Goal: Transaction & Acquisition: Purchase product/service

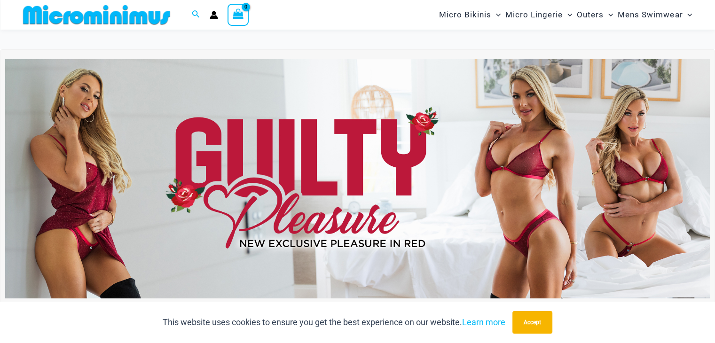
scroll to position [45, 0]
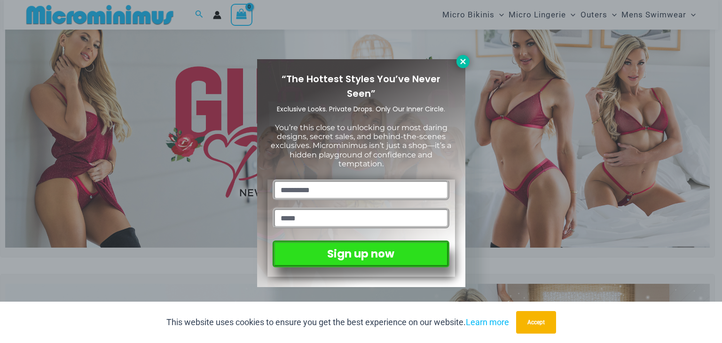
click at [469, 61] on button at bounding box center [463, 61] width 13 height 13
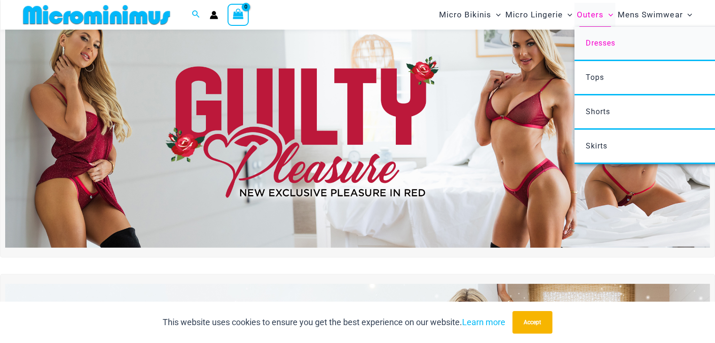
click at [588, 39] on span "Dresses" at bounding box center [601, 43] width 30 height 9
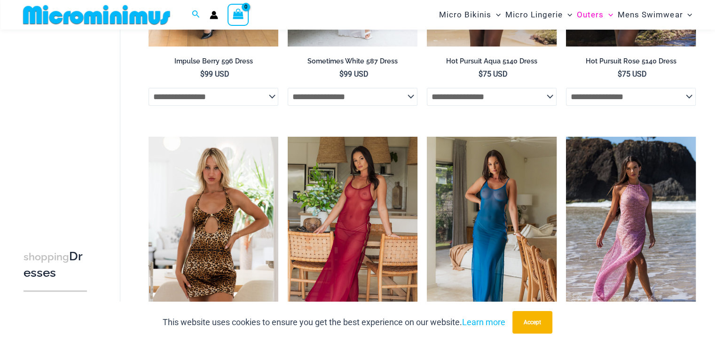
scroll to position [220, 0]
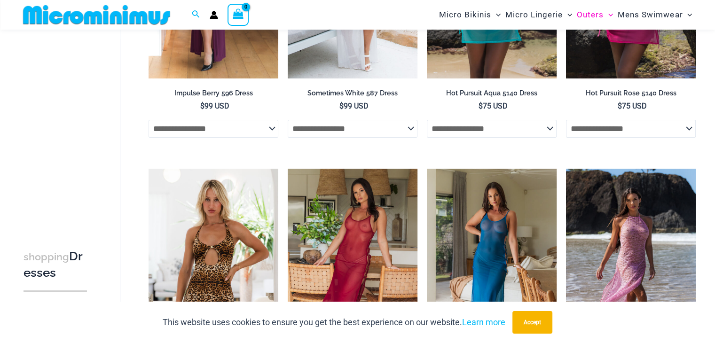
drag, startPoint x: 0, startPoint y: 0, endPoint x: 316, endPoint y: 130, distance: 341.7
